Goal: Check status: Check status

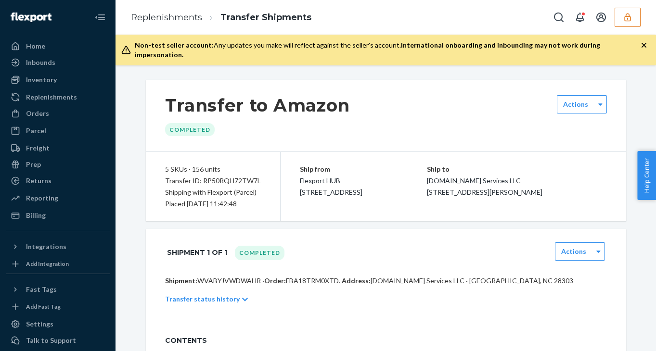
scroll to position [1384, 0]
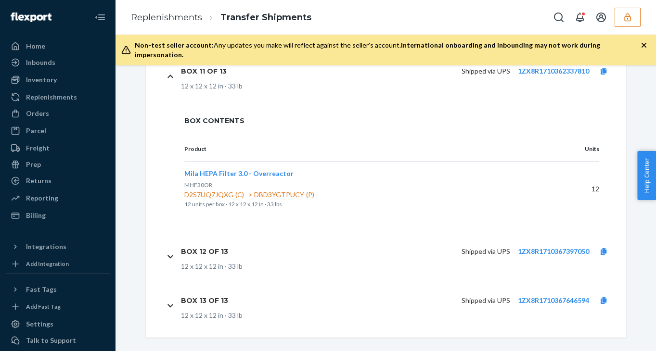
click at [630, 17] on icon "button" at bounding box center [628, 18] width 10 height 10
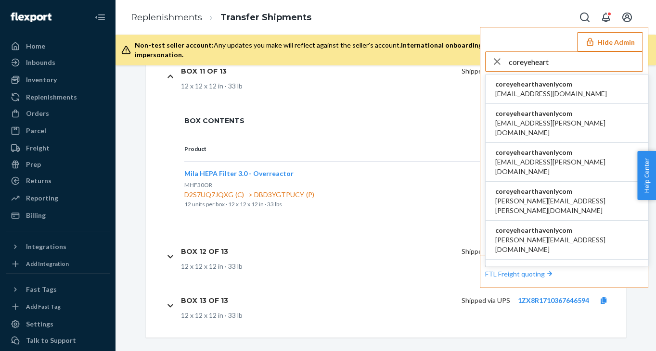
type input "coreyeheart"
click at [591, 88] on li "coreyehearthavenlycom acummings+cz@havenly.com" at bounding box center [567, 89] width 163 height 29
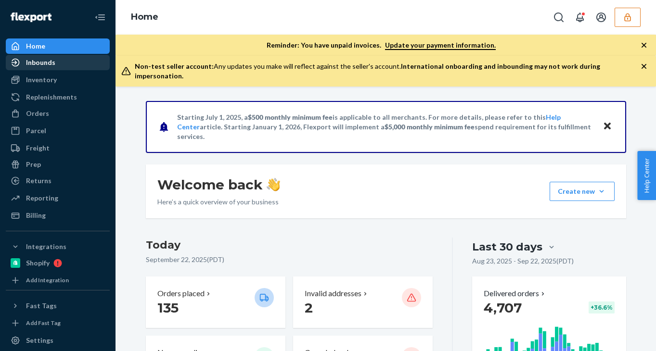
click at [72, 61] on div "Inbounds" at bounding box center [58, 62] width 102 height 13
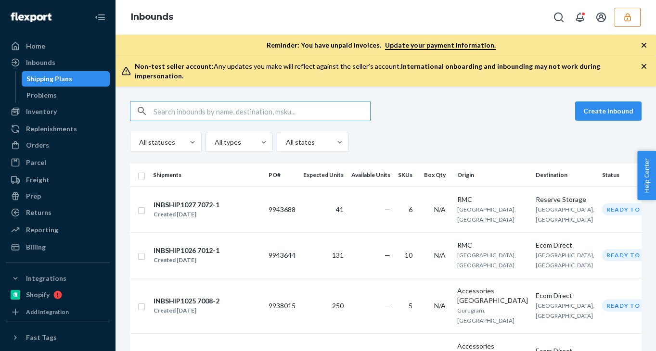
click at [165, 102] on input "text" at bounding box center [262, 111] width 217 height 19
paste input "9883240"
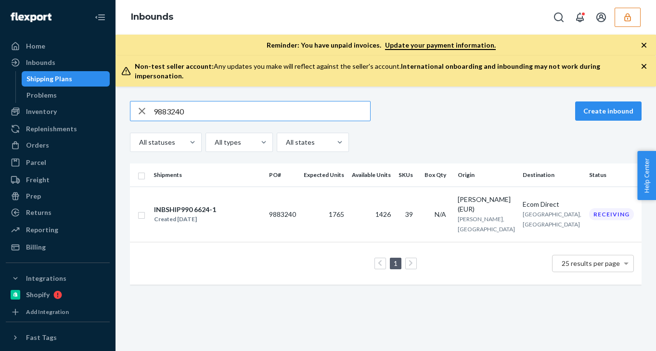
click at [183, 103] on input "9883240" at bounding box center [262, 111] width 217 height 19
paste input "48846"
click at [208, 108] on input "9848846" at bounding box center [262, 111] width 217 height 19
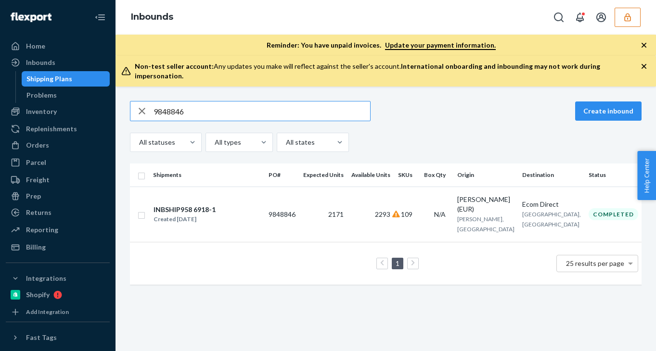
paste input "08039"
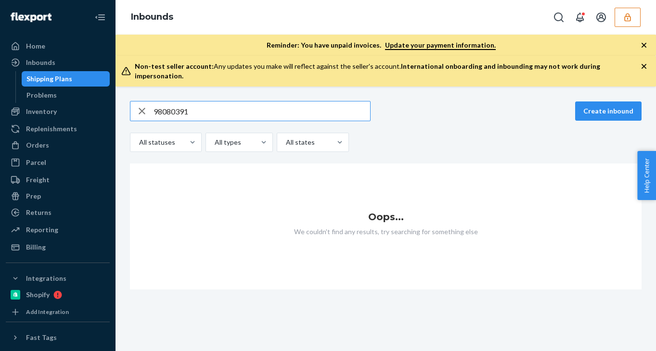
click at [203, 105] on input "98080391" at bounding box center [262, 111] width 217 height 19
paste input "752437"
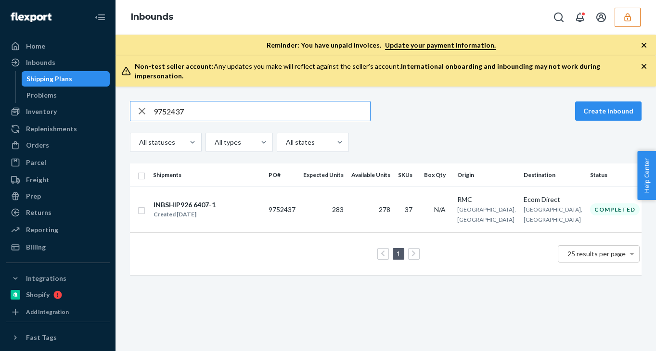
click at [187, 102] on input "9752437" at bounding box center [262, 111] width 217 height 19
paste input "9808039"
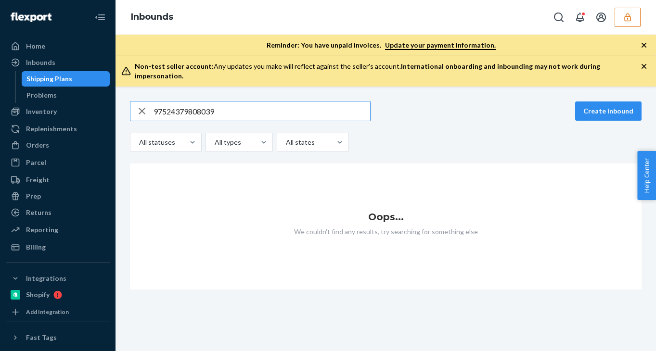
type input "97524379808039"
click at [197, 104] on input "97524379808039" at bounding box center [262, 111] width 217 height 19
paste input "9808039"
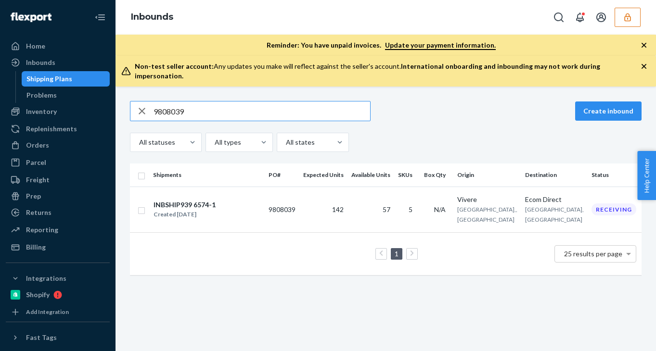
click at [195, 102] on input "9808039" at bounding box center [262, 111] width 217 height 19
paste input "919776"
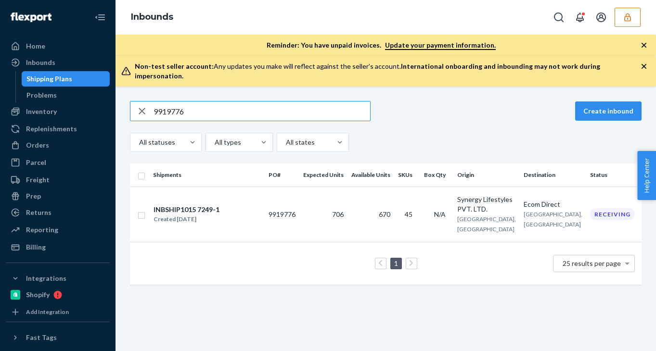
click at [204, 102] on input "9919776" at bounding box center [262, 111] width 217 height 19
paste input "848847"
type input "9848847"
